Goal: Task Accomplishment & Management: Complete application form

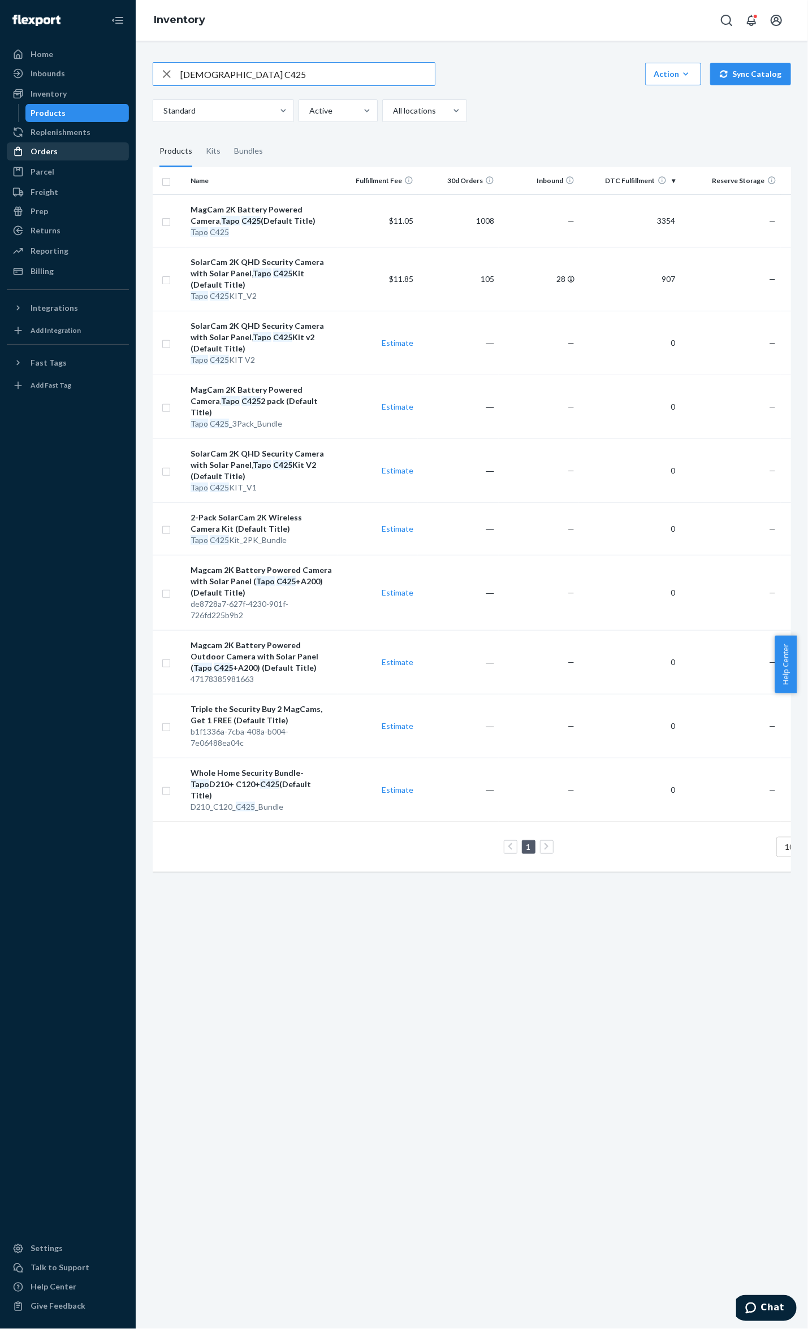
click at [57, 158] on div "Orders" at bounding box center [68, 152] width 120 height 16
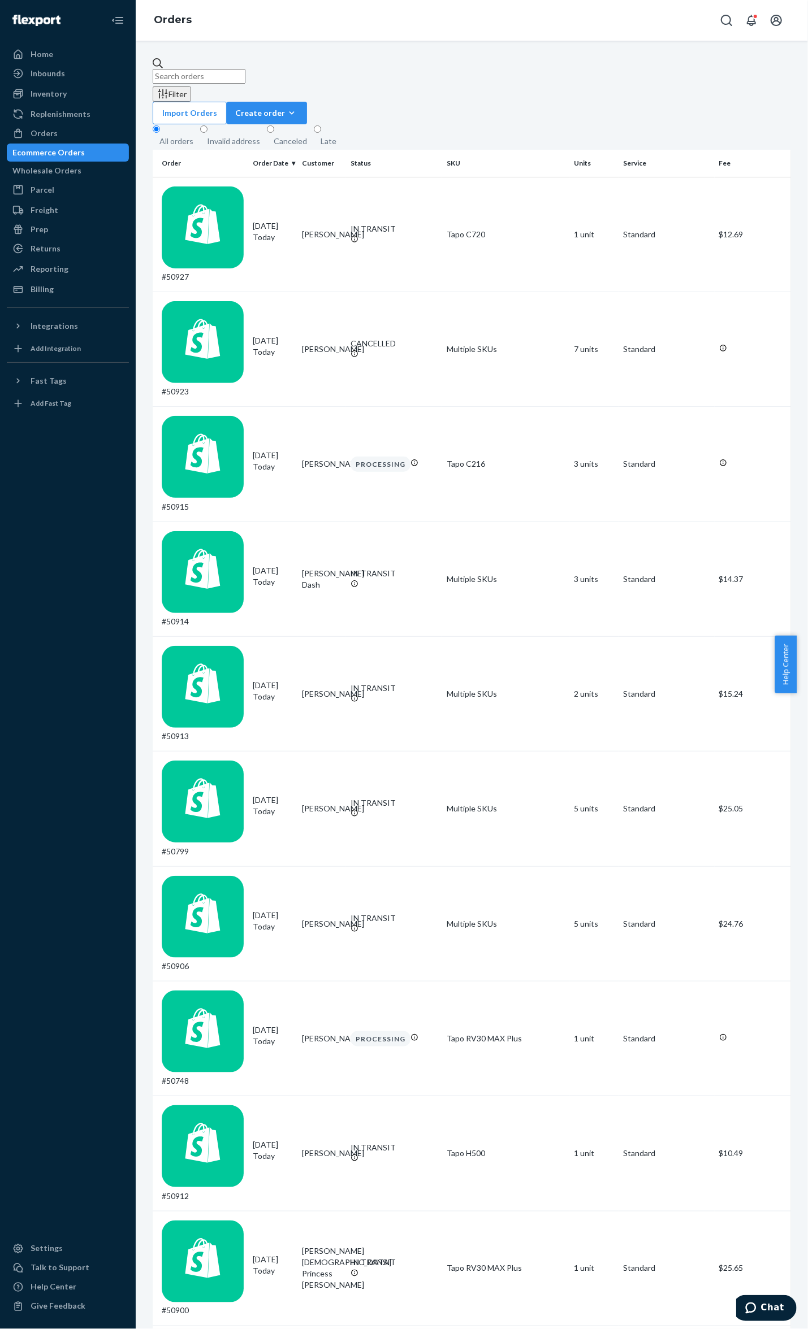
drag, startPoint x: 304, startPoint y: 71, endPoint x: 296, endPoint y: 72, distance: 7.4
click at [245, 72] on input "text" at bounding box center [199, 76] width 93 height 15
paste input "49211"
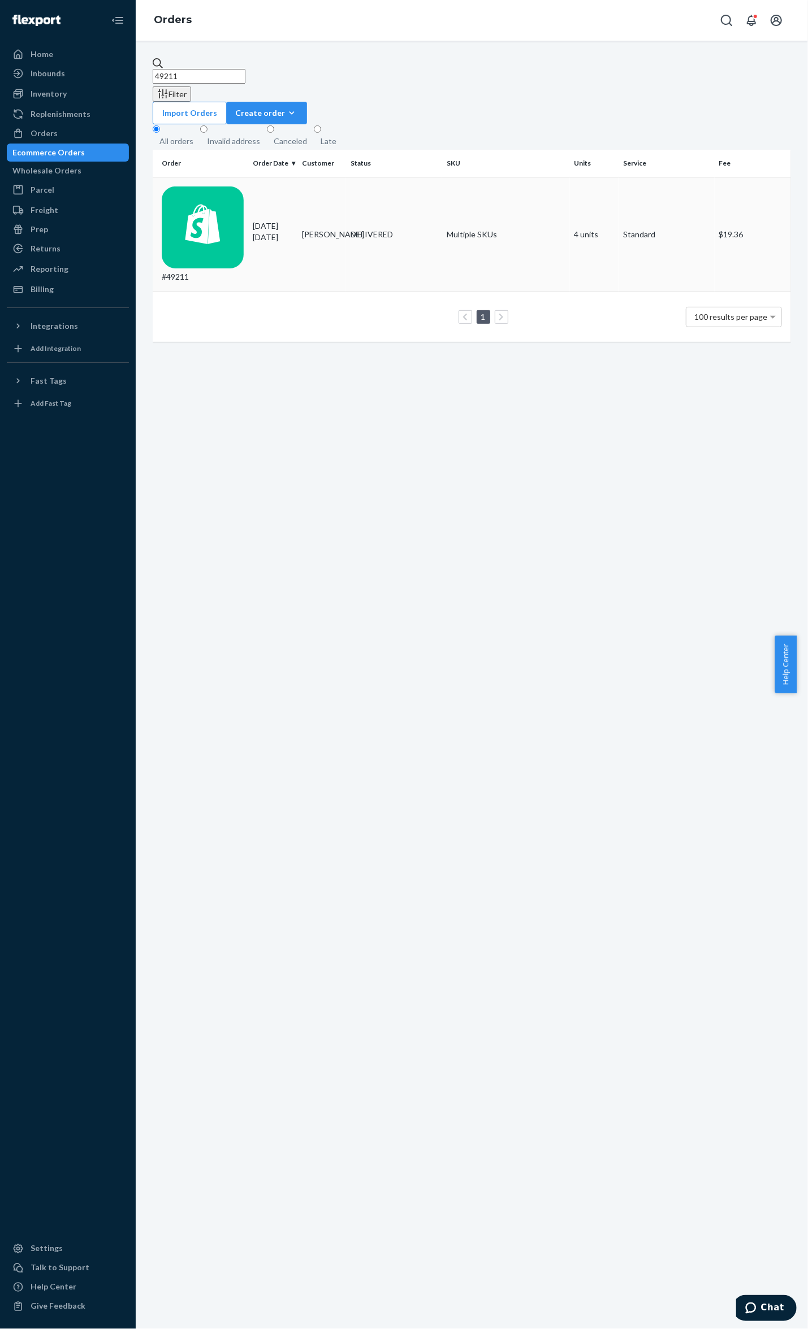
type input "49211"
click at [224, 177] on td "#49211" at bounding box center [201, 234] width 96 height 115
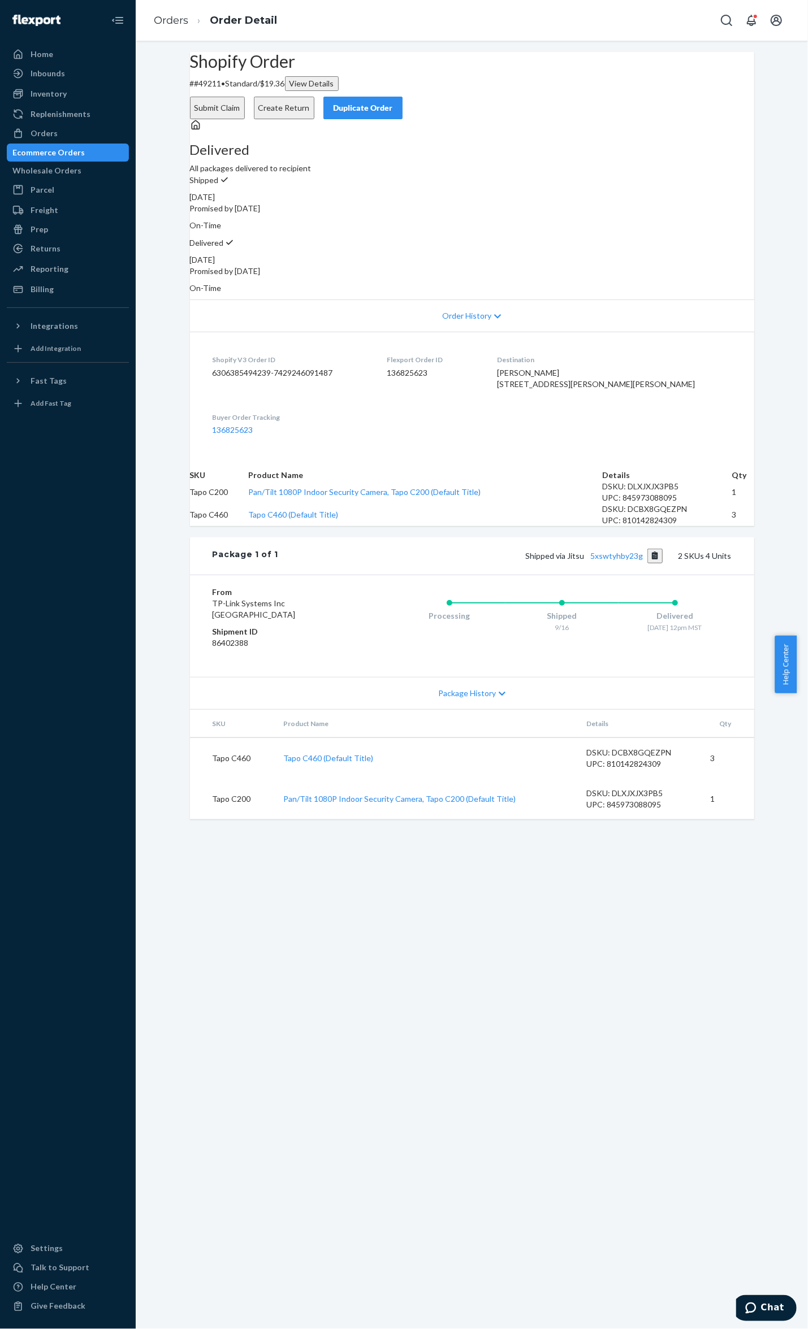
click at [245, 98] on button "Submit Claim" at bounding box center [217, 108] width 55 height 23
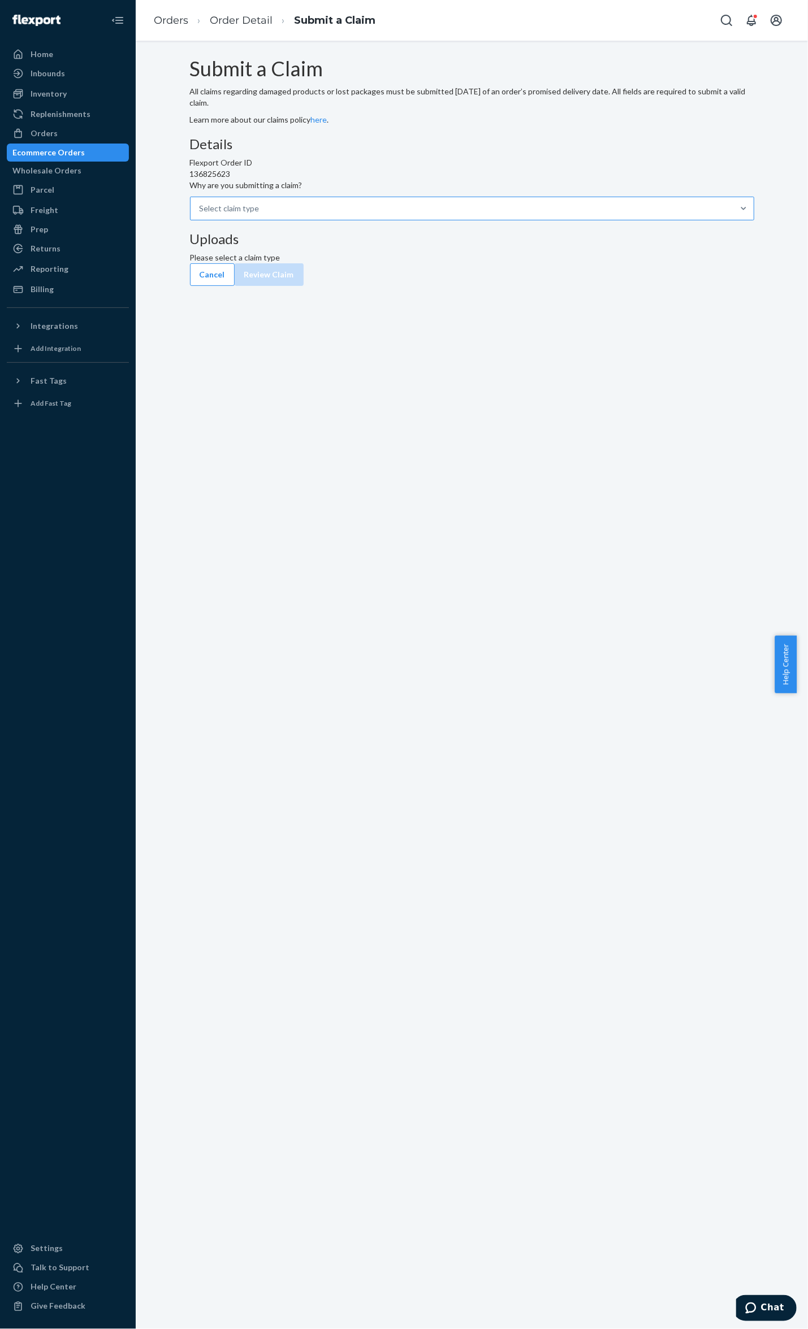
click at [259, 214] on div "Select claim type" at bounding box center [230, 208] width 60 height 11
click at [201, 214] on input "Why are you submitting a claim? Select claim type" at bounding box center [200, 208] width 1 height 11
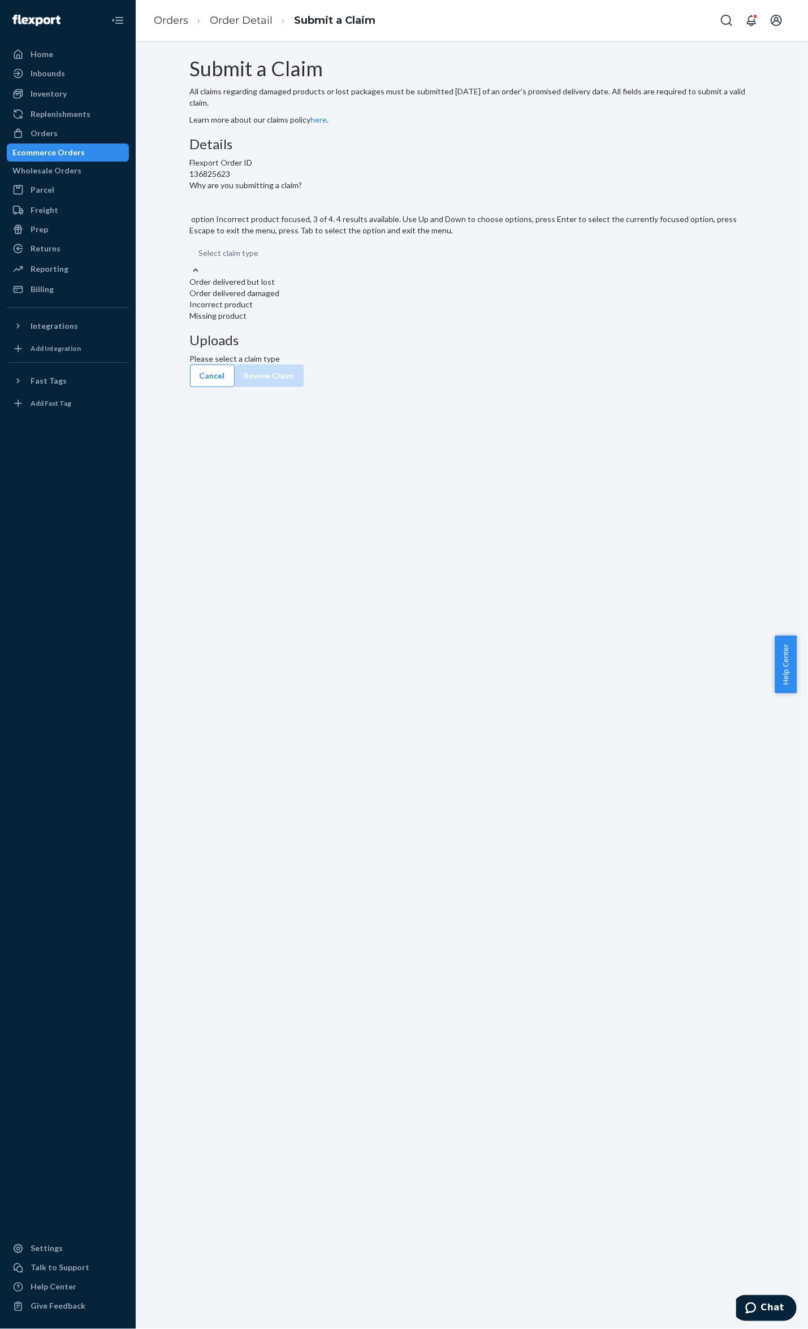
click at [374, 310] on div "Incorrect product" at bounding box center [472, 304] width 564 height 11
click at [200, 259] on input "Why are you submitting a claim? option Incorrect product focused, 3 of 4. 4 res…" at bounding box center [199, 253] width 1 height 11
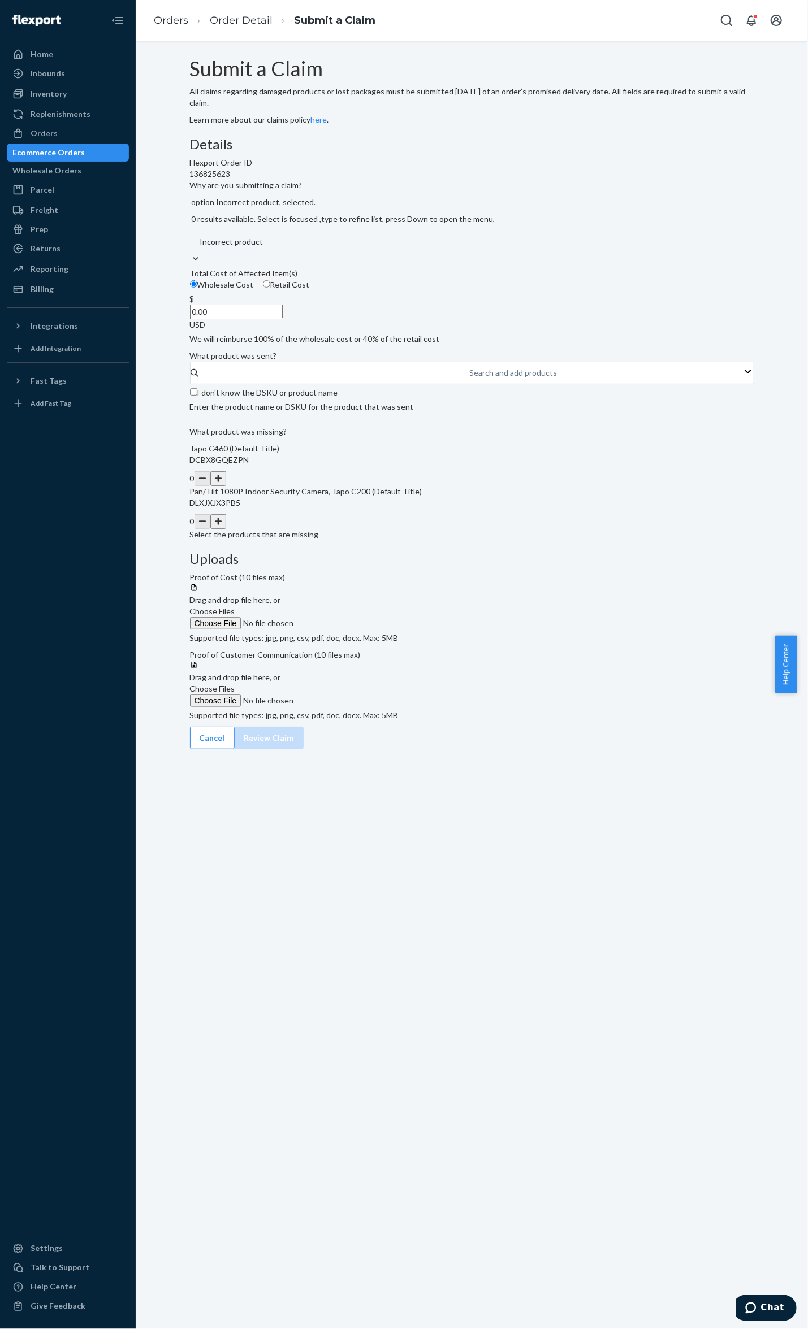
click at [270, 288] on input "Retail Cost" at bounding box center [266, 283] width 7 height 7
radio input "true"
radio input "false"
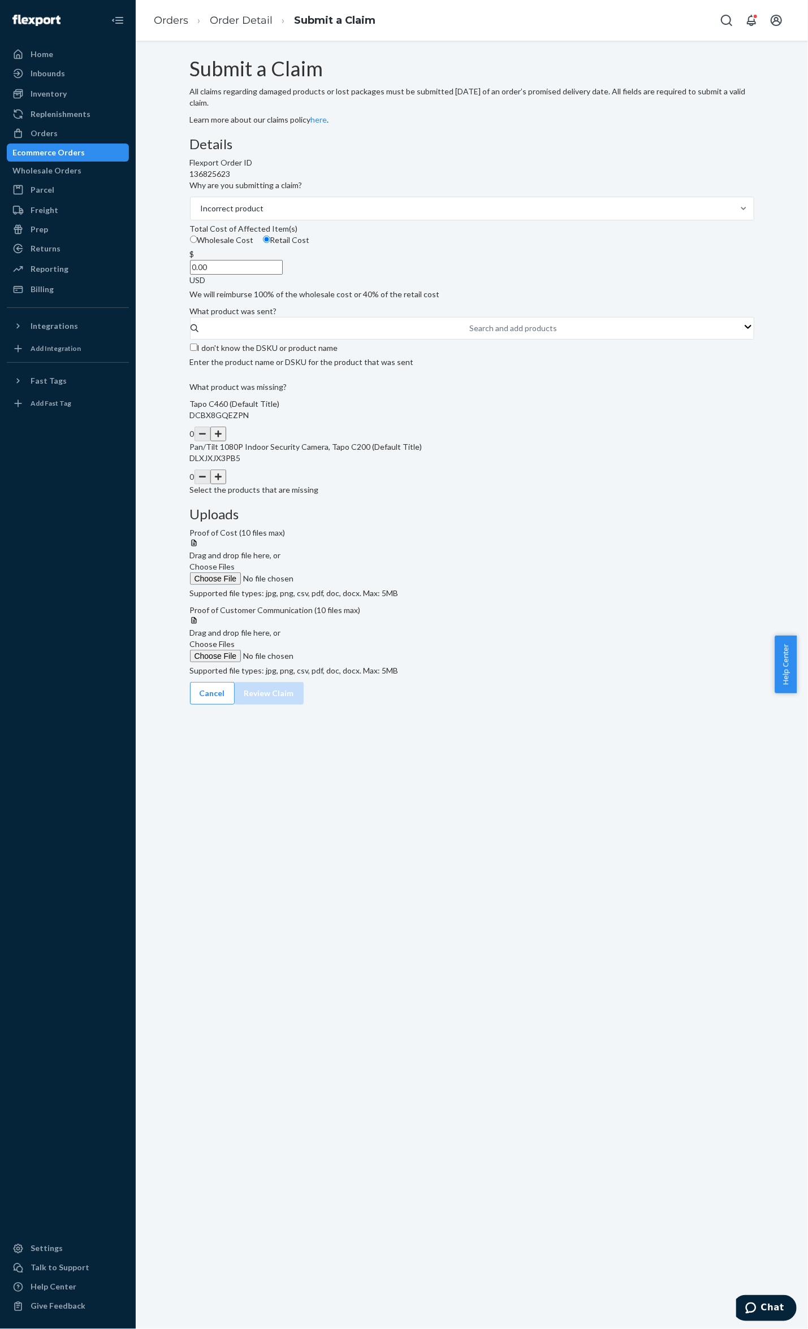
click at [226, 441] on button "button" at bounding box center [218, 434] width 16 height 15
click at [235, 562] on span "Choose Files" at bounding box center [212, 567] width 45 height 10
click at [344, 573] on input "Choose Files" at bounding box center [267, 579] width 154 height 12
click at [235, 562] on span "Choose Files" at bounding box center [212, 567] width 45 height 10
click at [344, 573] on input "Choose Files" at bounding box center [267, 579] width 154 height 12
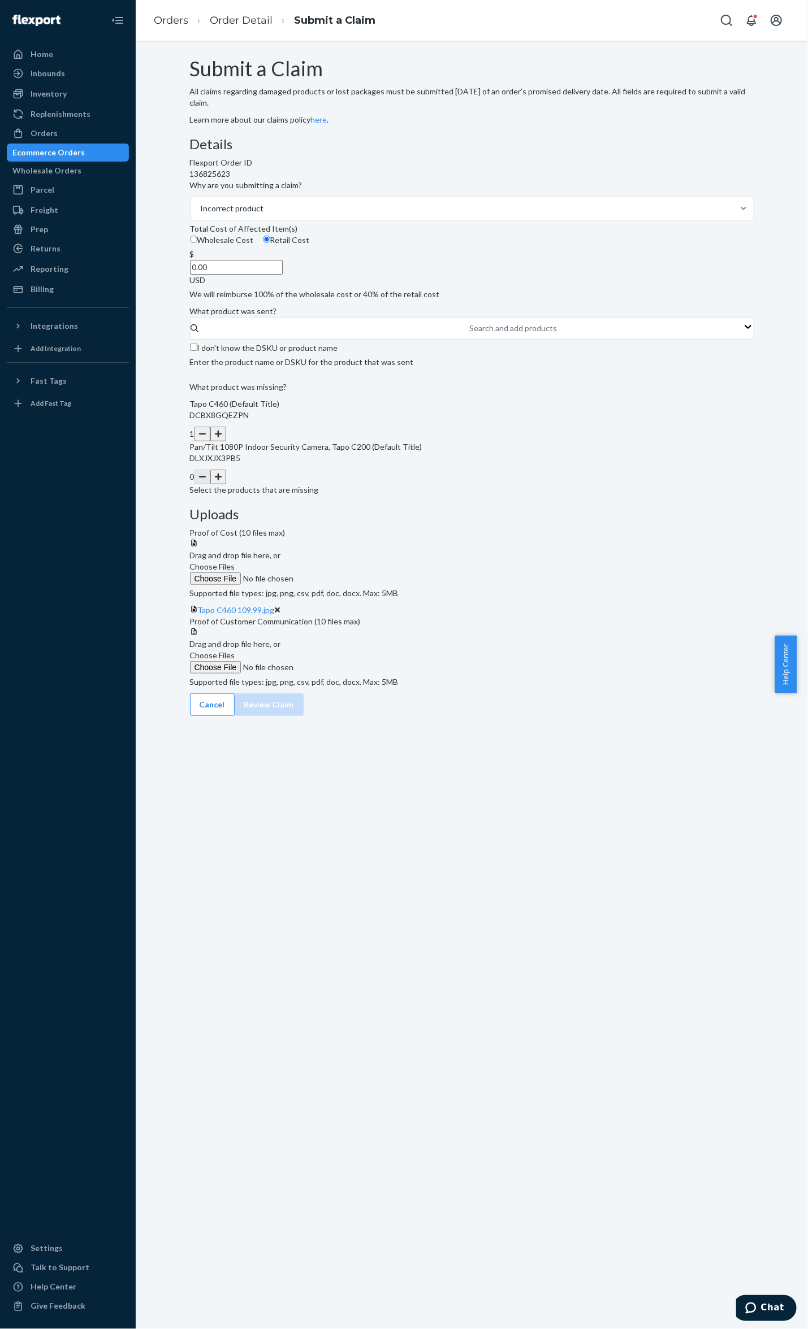
click at [283, 275] on input "0.00" at bounding box center [236, 267] width 93 height 15
type input "29.99"
click at [340, 340] on div "Search and add products" at bounding box center [472, 328] width 564 height 23
click at [470, 334] on input "Search and add products" at bounding box center [470, 328] width 1 height 11
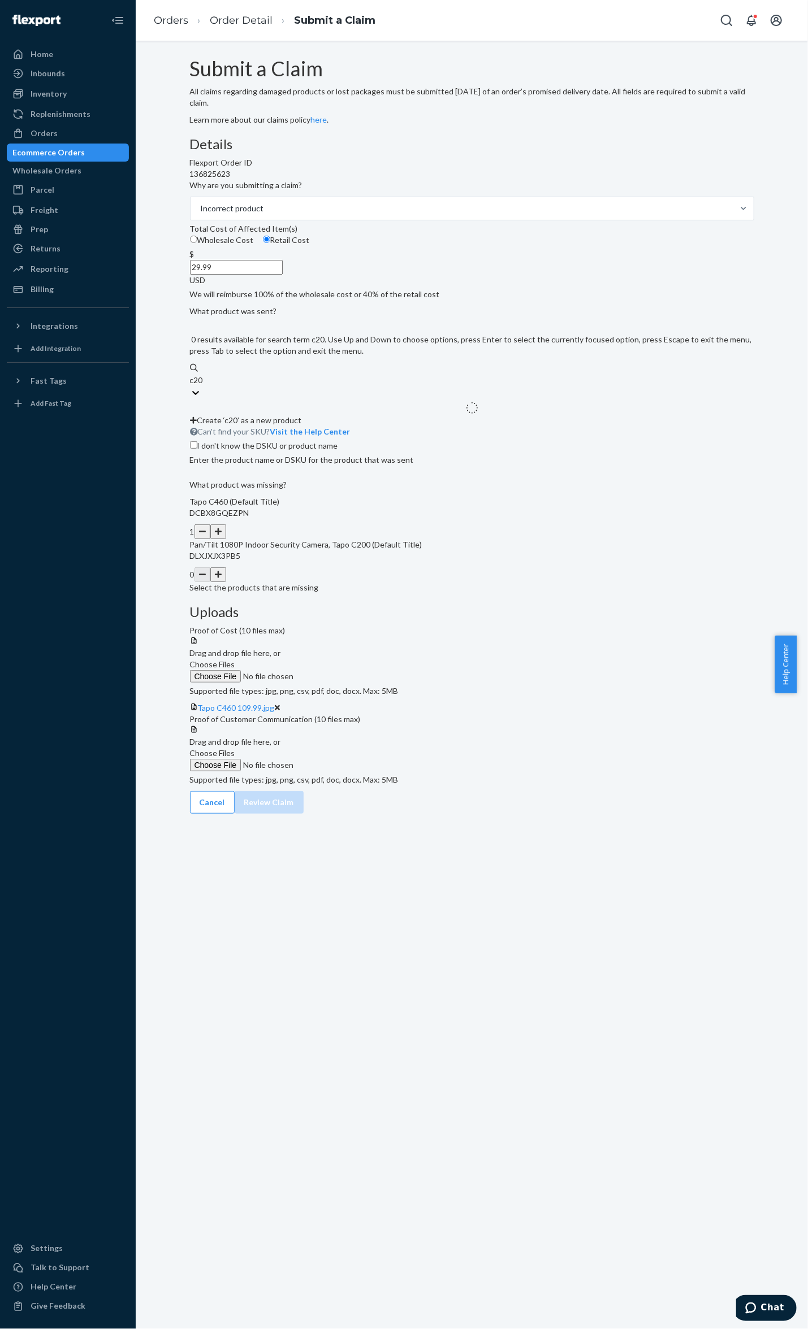
type input "c200"
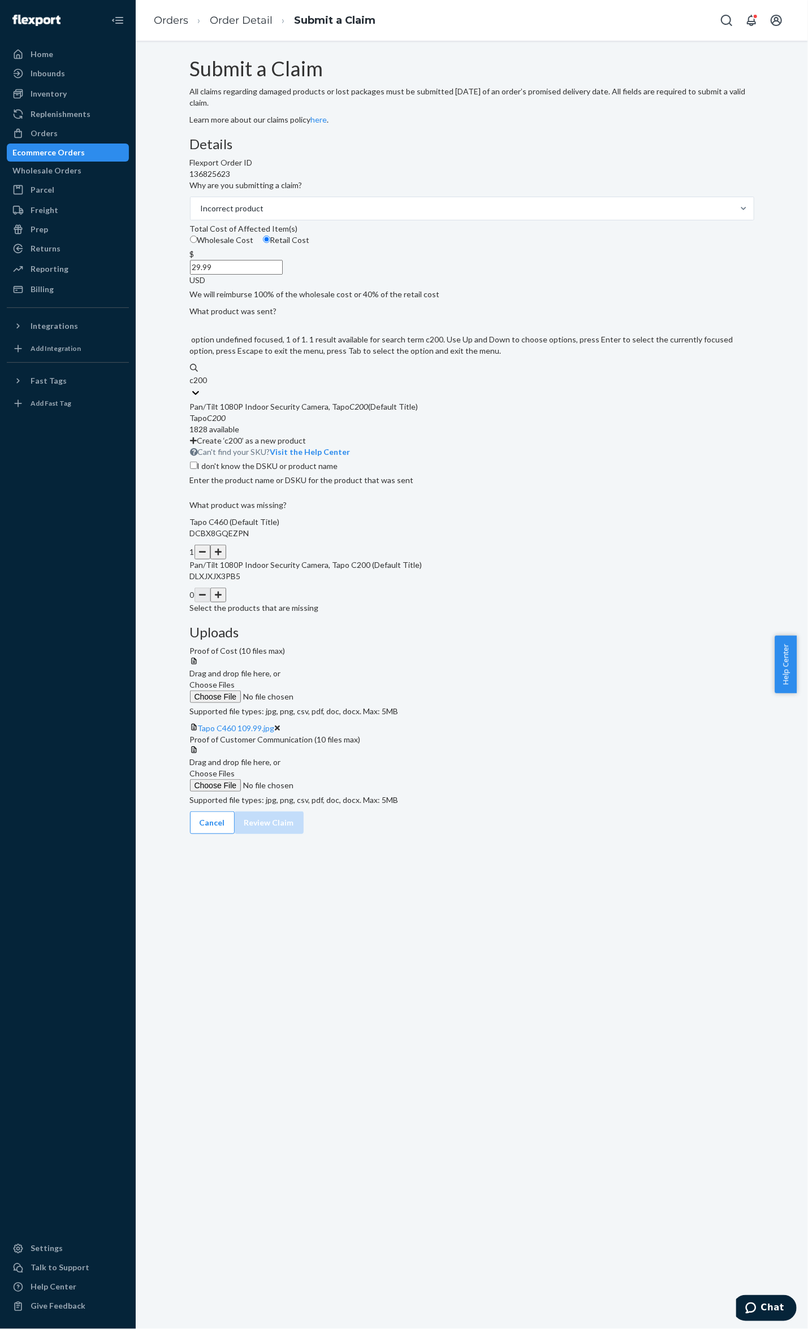
click at [383, 435] on div "1828 available" at bounding box center [472, 429] width 564 height 11
click at [209, 386] on input "c200" at bounding box center [199, 380] width 19 height 11
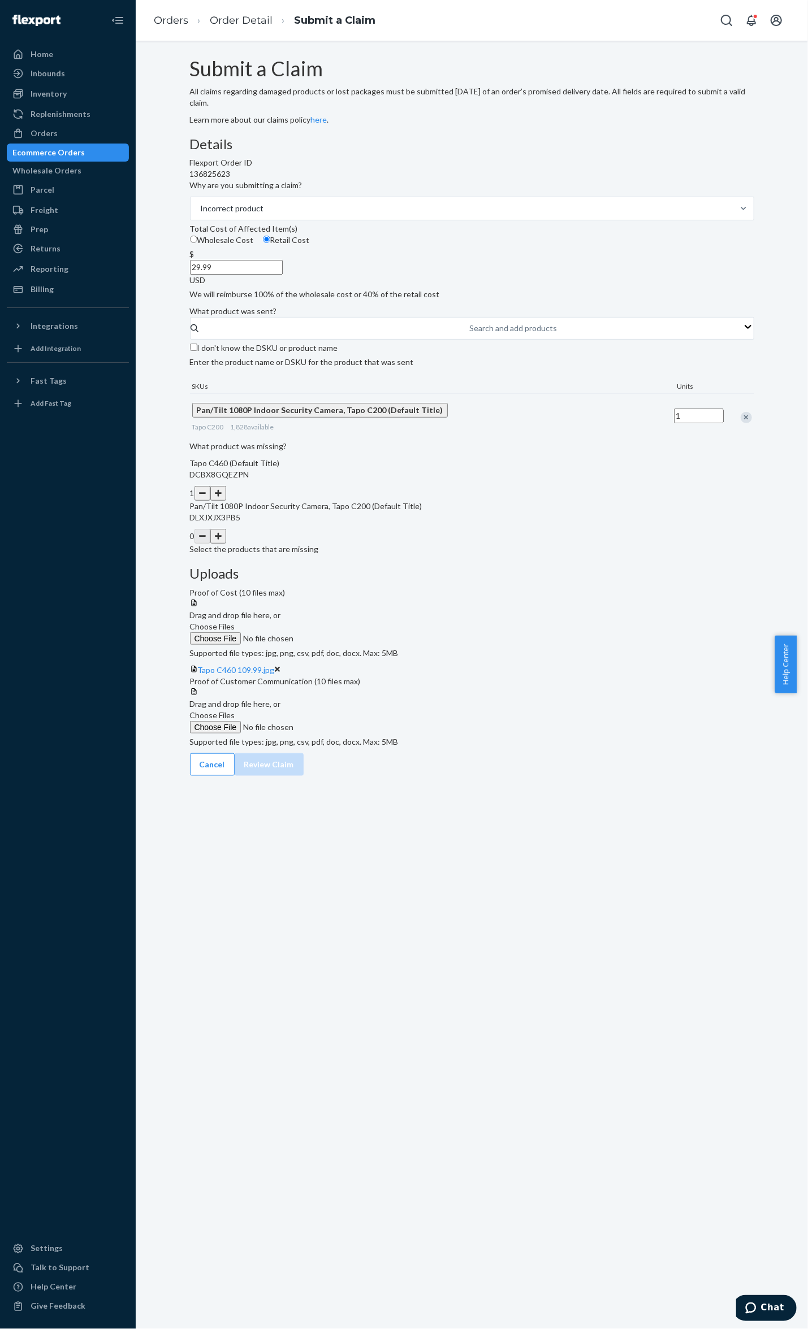
click at [506, 591] on div "Uploads Proof of Cost (10 files max) Drag and drop file here, or Choose Files S…" at bounding box center [472, 659] width 564 height 187
click at [636, 687] on div at bounding box center [472, 687] width 564 height 0
click at [235, 710] on span "Choose Files" at bounding box center [212, 715] width 45 height 10
click at [344, 721] on input "Choose Files" at bounding box center [267, 727] width 154 height 12
click at [344, 710] on label "Choose Files" at bounding box center [267, 722] width 154 height 24
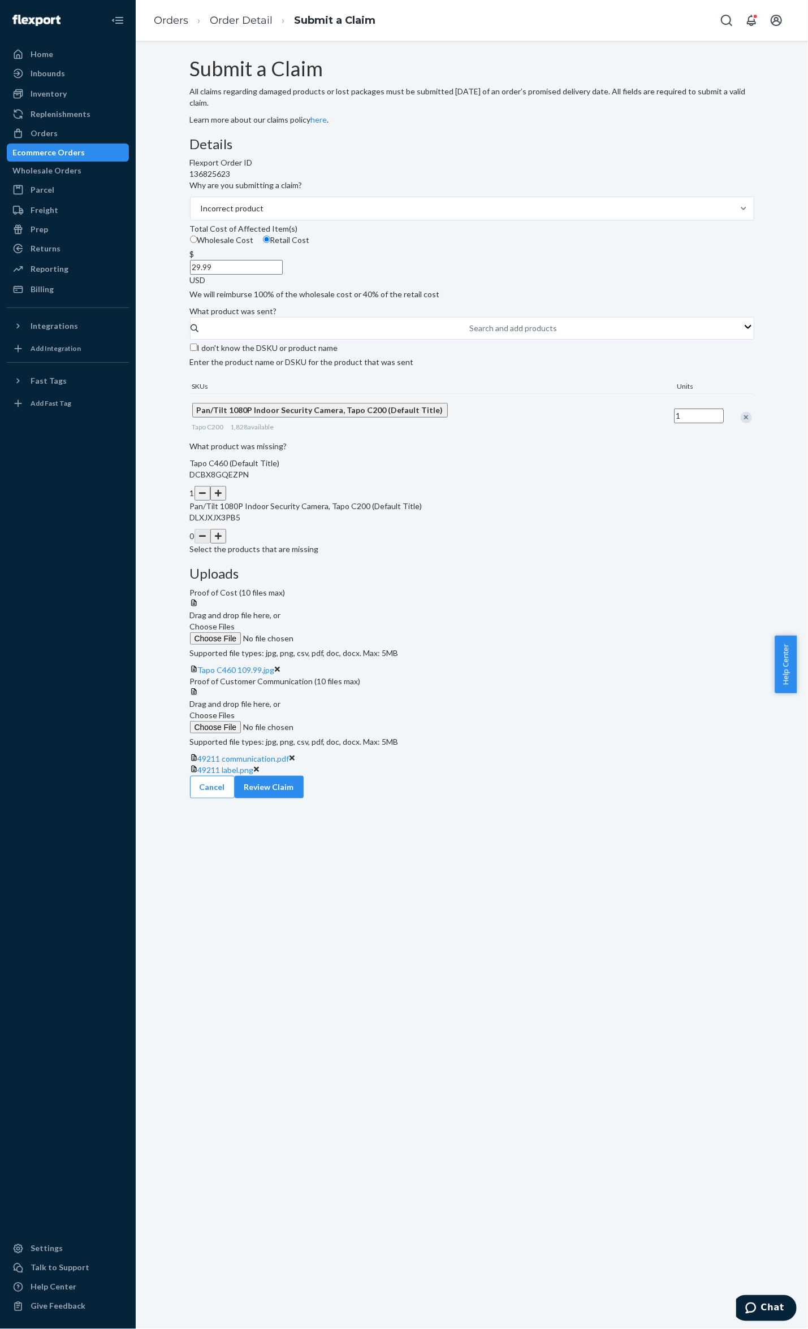
click at [344, 721] on input "Choose Files" at bounding box center [267, 727] width 154 height 12
click at [304, 787] on button "Review Claim" at bounding box center [269, 798] width 69 height 23
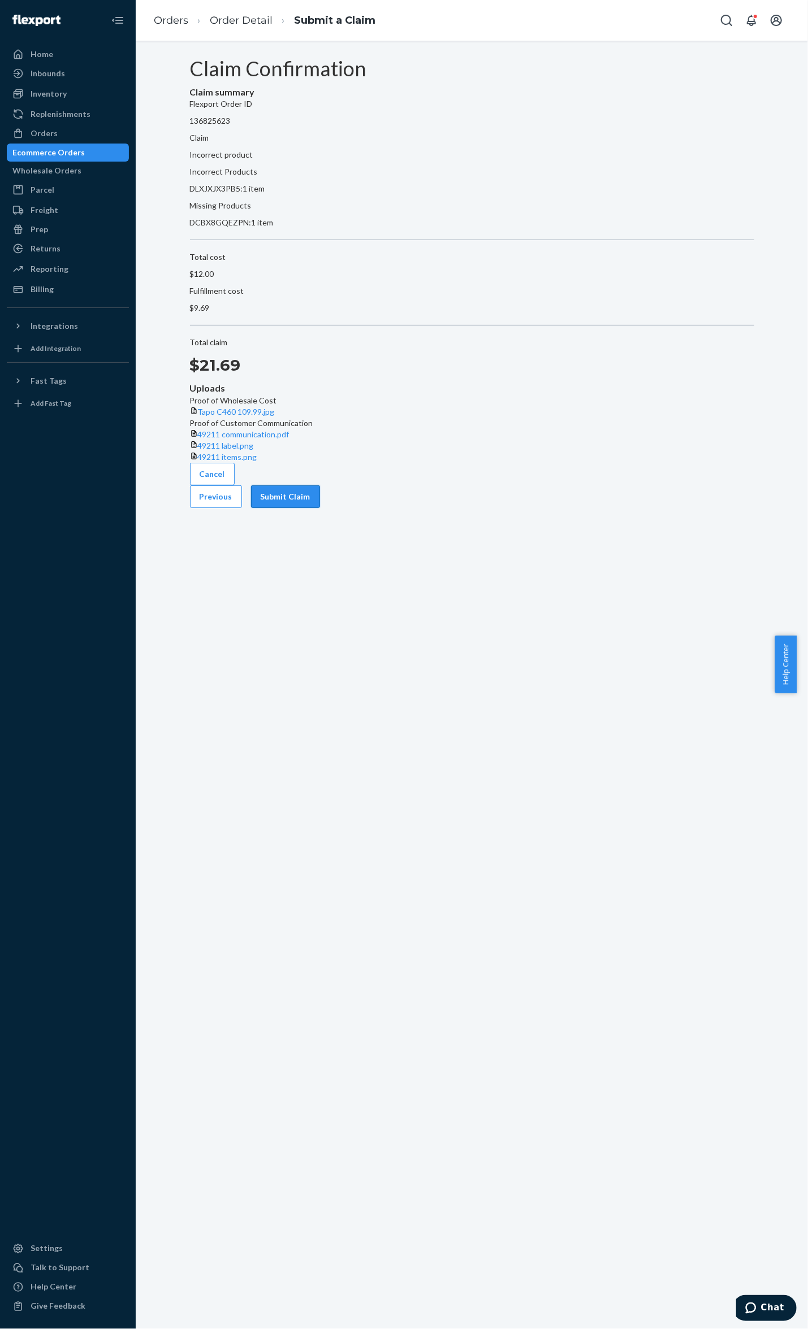
click at [320, 500] on button "Submit Claim" at bounding box center [285, 497] width 69 height 23
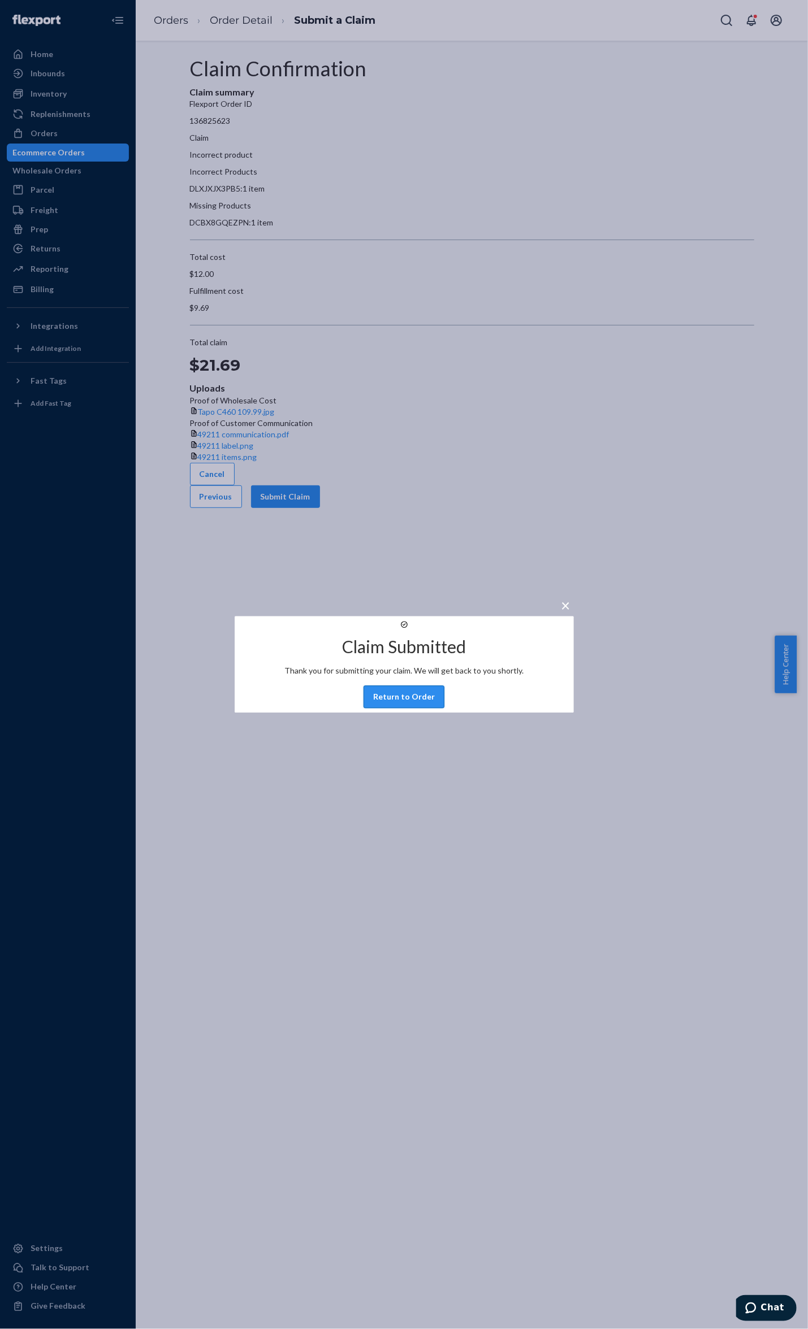
click at [408, 709] on button "Return to Order" at bounding box center [403, 697] width 81 height 23
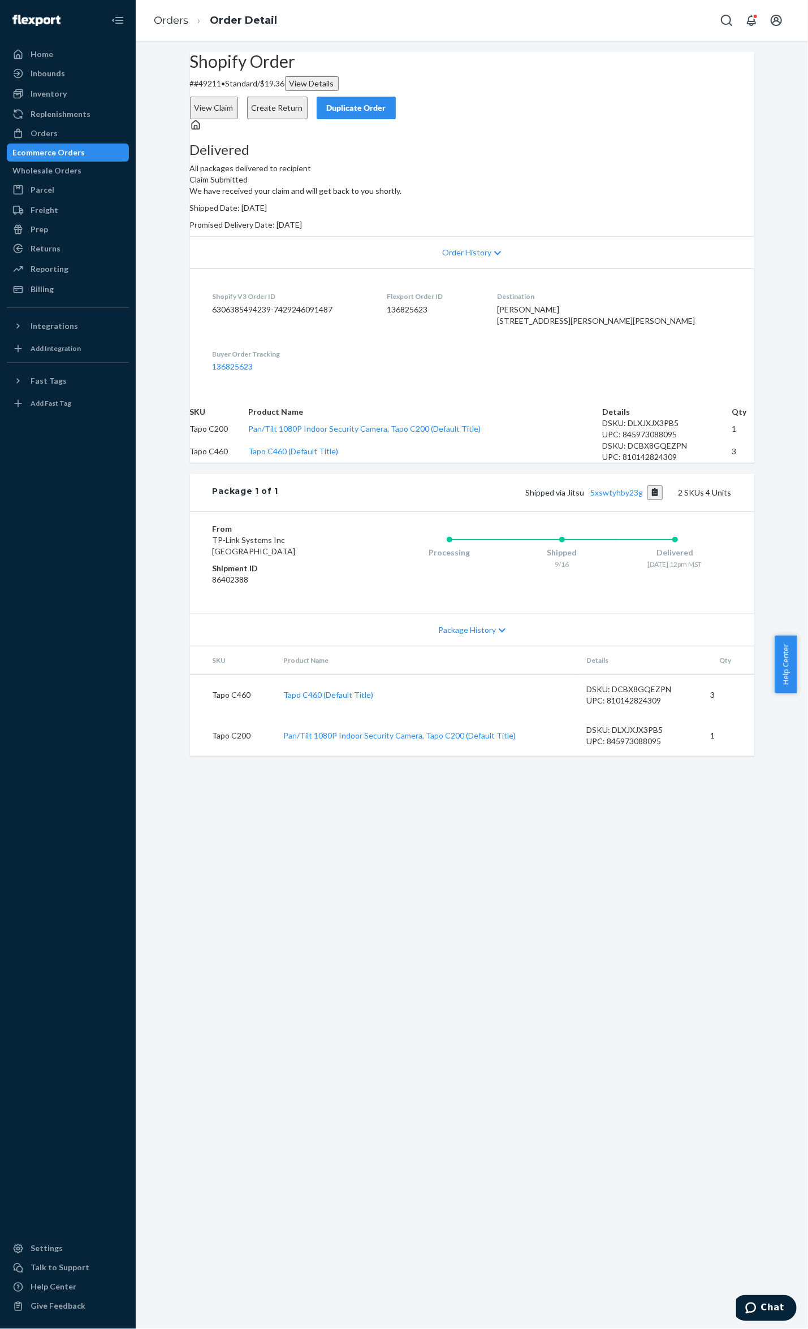
click at [238, 98] on button "View Claim" at bounding box center [214, 108] width 48 height 23
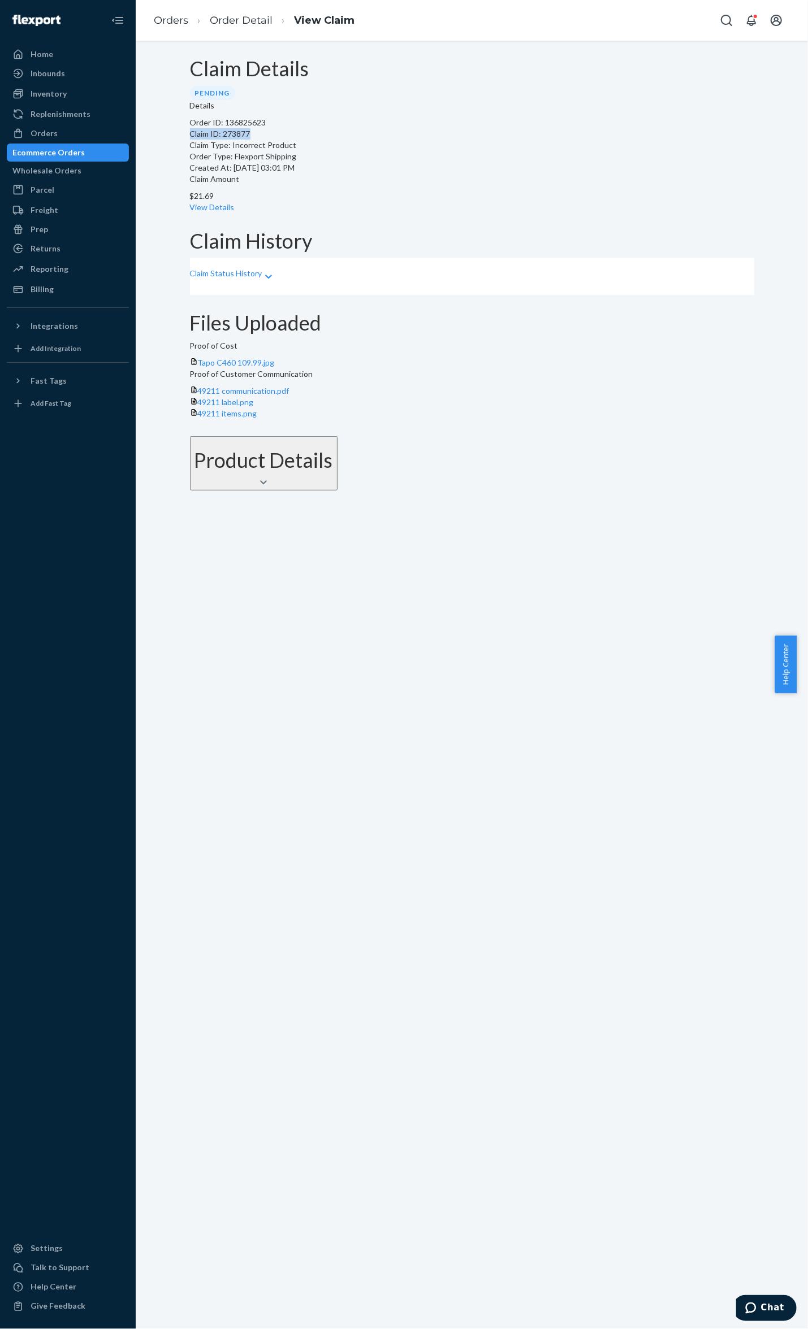
drag, startPoint x: 283, startPoint y: 172, endPoint x: 197, endPoint y: 172, distance: 85.9
click at [197, 172] on div "Details Order ID: 136825623 Claim ID: 273877 Claim Type: Incorrect Product Orde…" at bounding box center [472, 156] width 564 height 113
copy p "Claim ID: 273877"
